Goal: Transaction & Acquisition: Purchase product/service

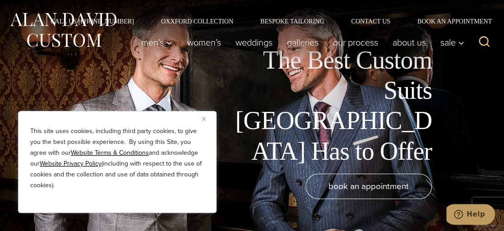
click at [205, 117] on img "Close" at bounding box center [204, 119] width 4 height 4
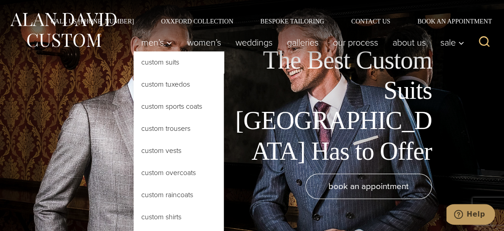
click at [144, 65] on link "Custom Suits" at bounding box center [178, 62] width 90 height 22
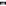
scroll to position [5, 0]
